Goal: Download file/media

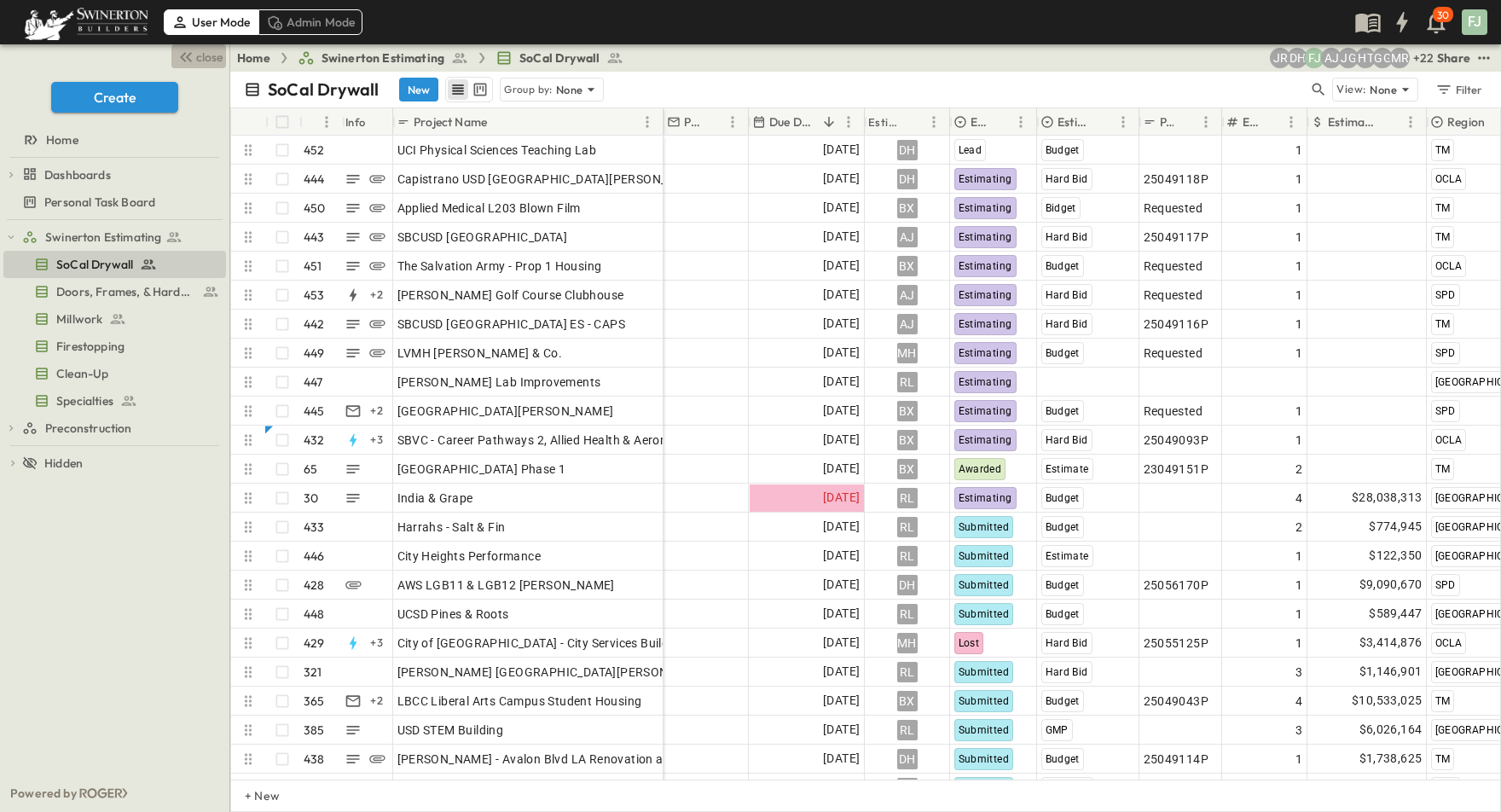
click at [206, 52] on span "close" at bounding box center [210, 56] width 26 height 17
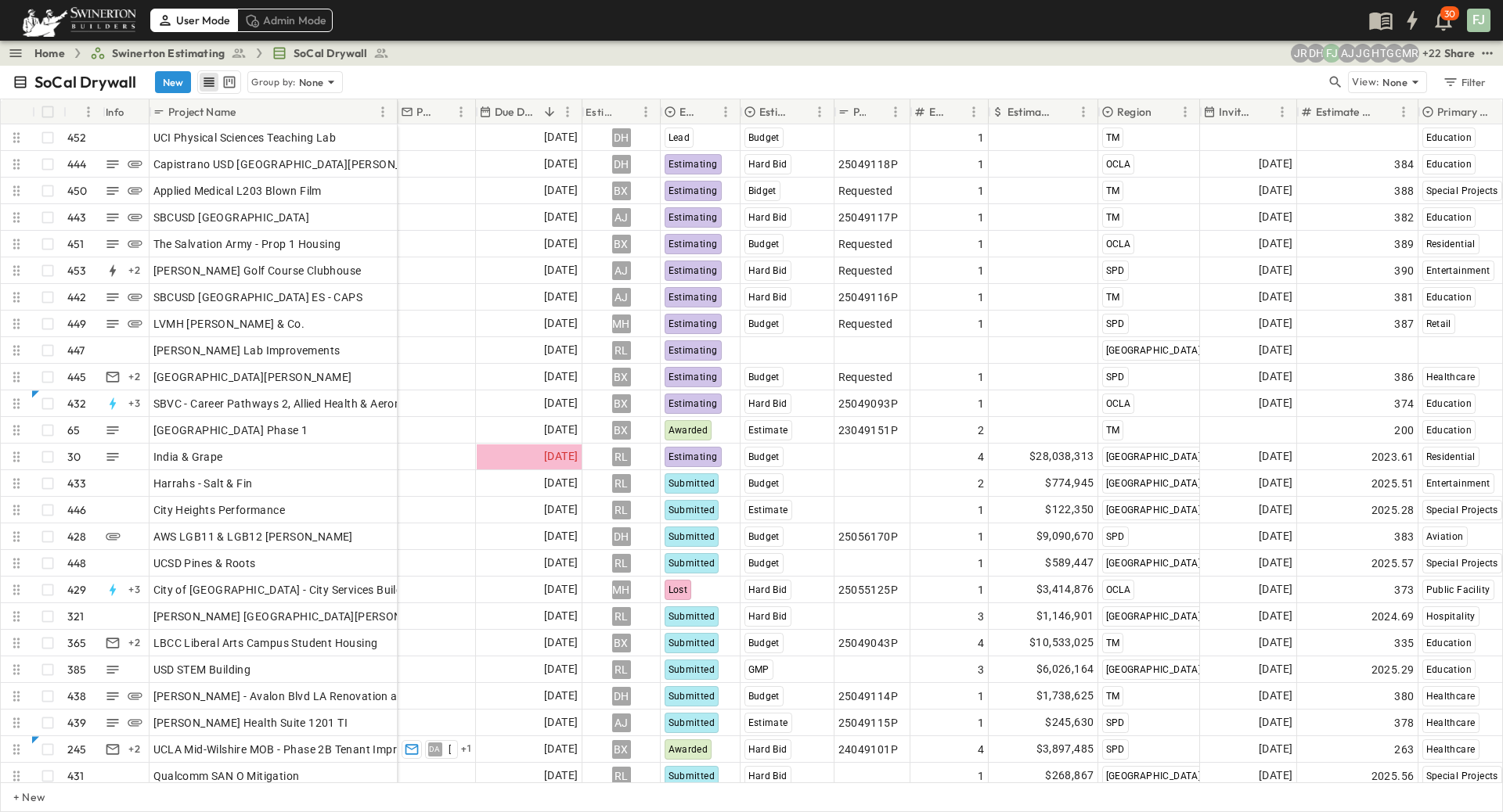
click at [584, 42] on div "Home Swinerton Estimating SoCal Drywall + 22 MR GG HT JG AJ FJ [PERSON_NAME] Sh…" at bounding box center [751, 53] width 1503 height 25
click at [1377, 53] on icon "test" at bounding box center [1487, 52] width 15 height 15
click at [1377, 260] on li "CSV" at bounding box center [1373, 258] width 81 height 25
